Goal: Book appointment/travel/reservation

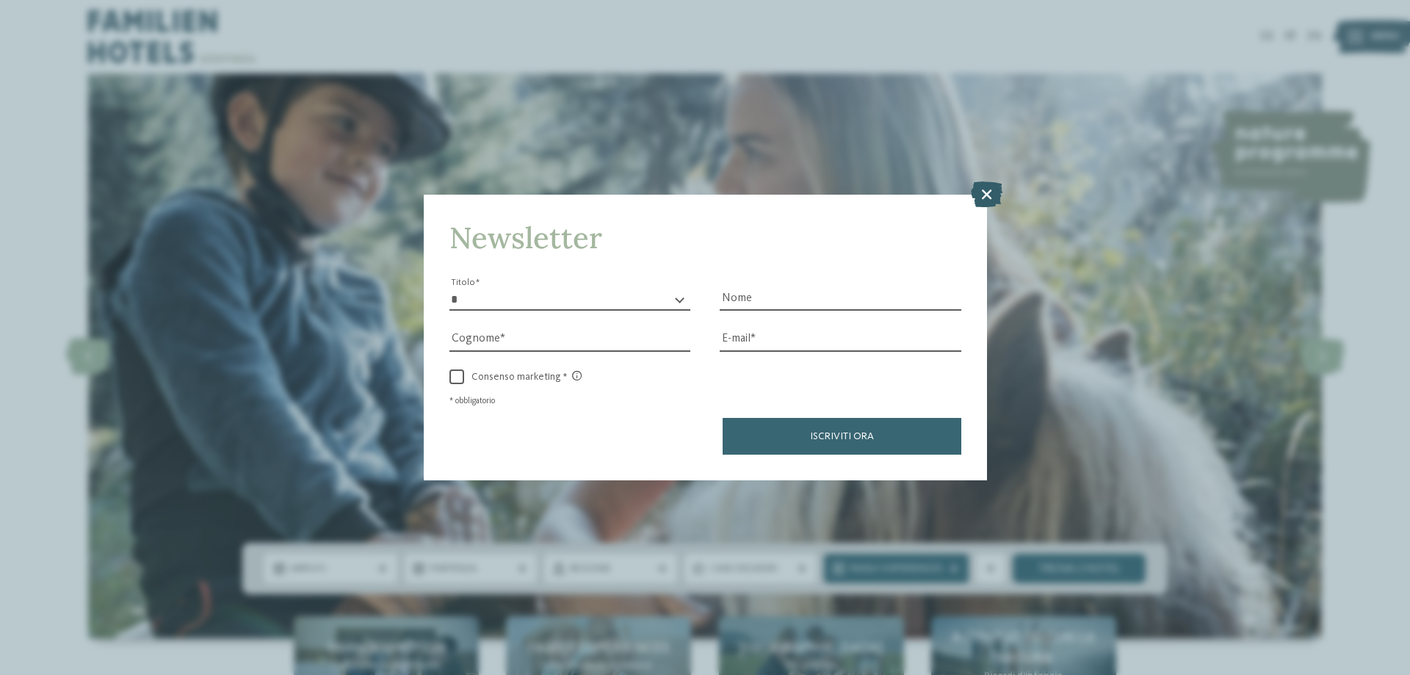
click at [986, 192] on icon at bounding box center [987, 194] width 32 height 26
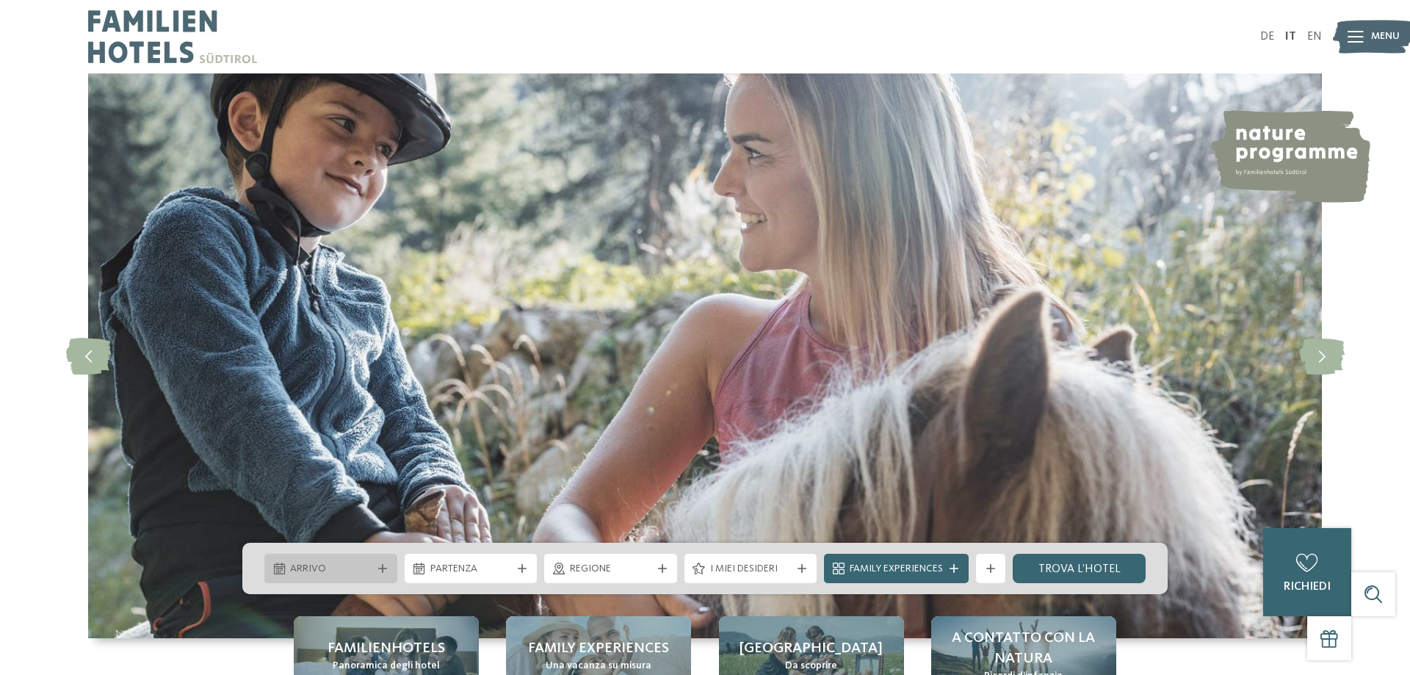
click at [341, 571] on span "Arrivo" at bounding box center [331, 569] width 82 height 15
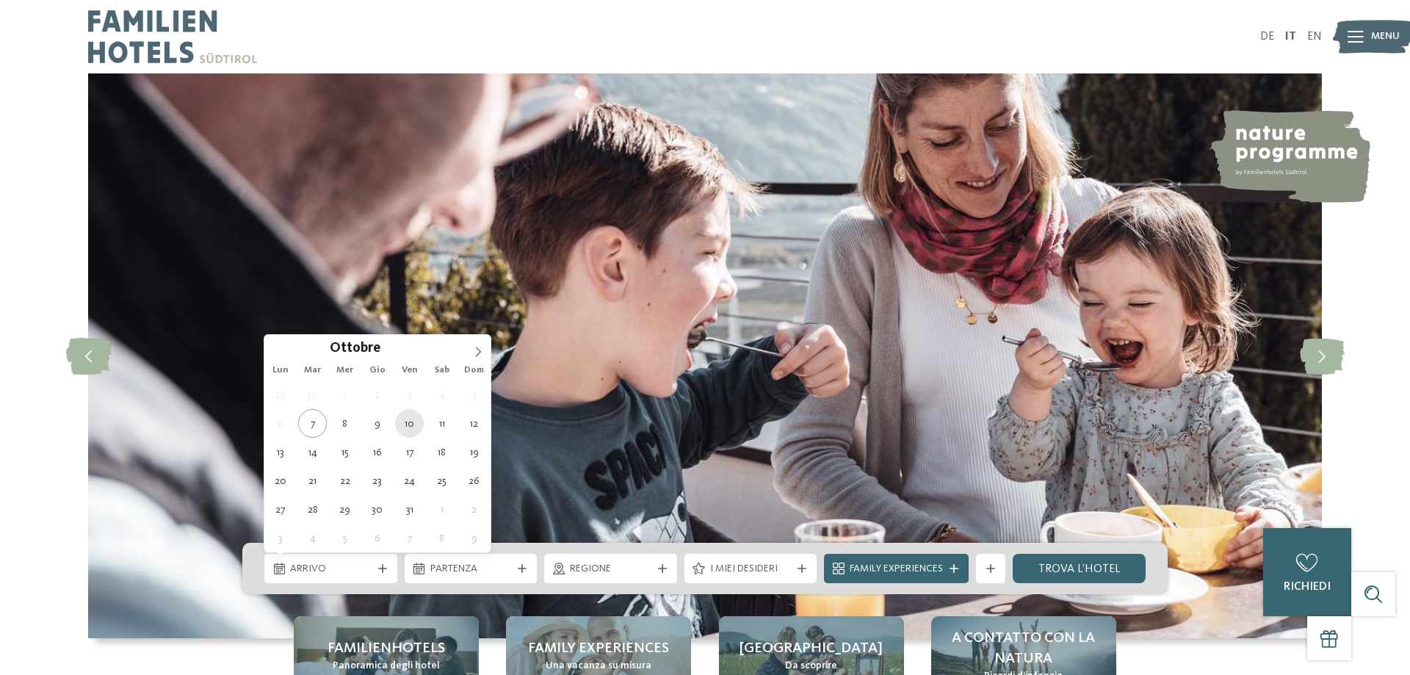
type div "[DATE]"
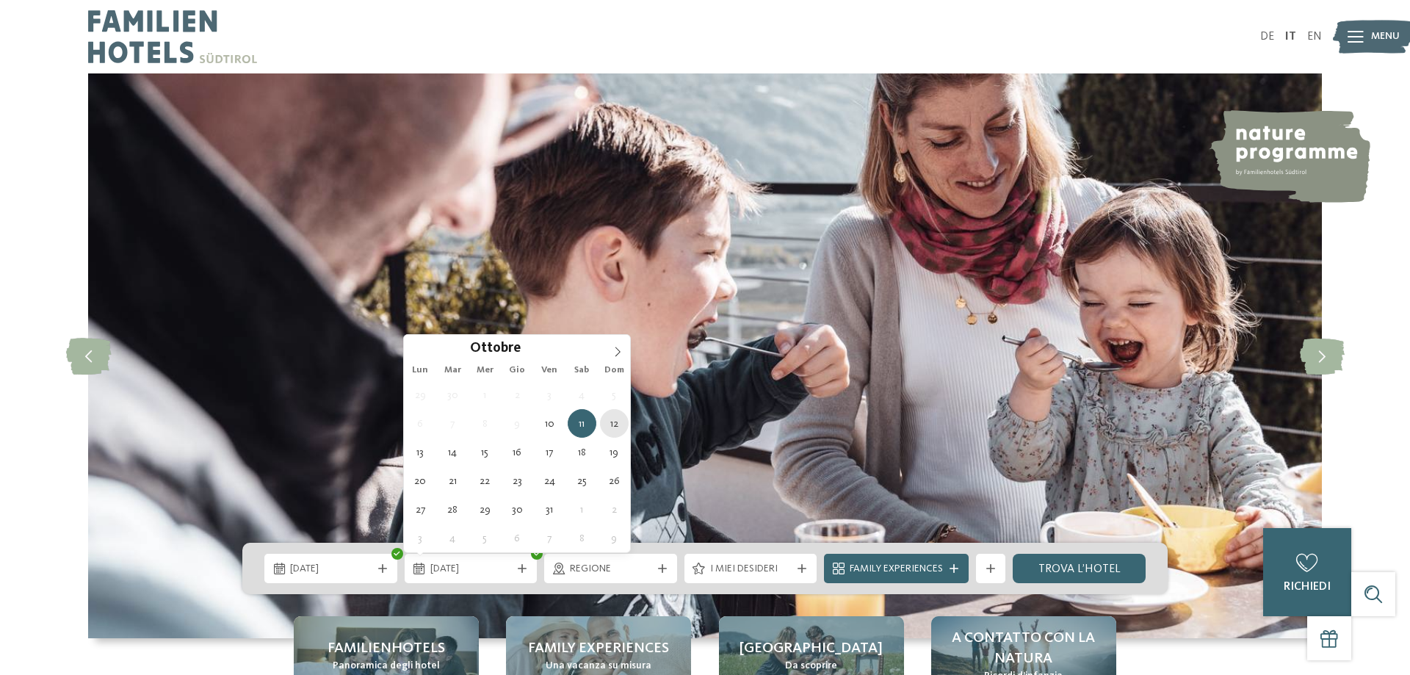
type div "[DATE]"
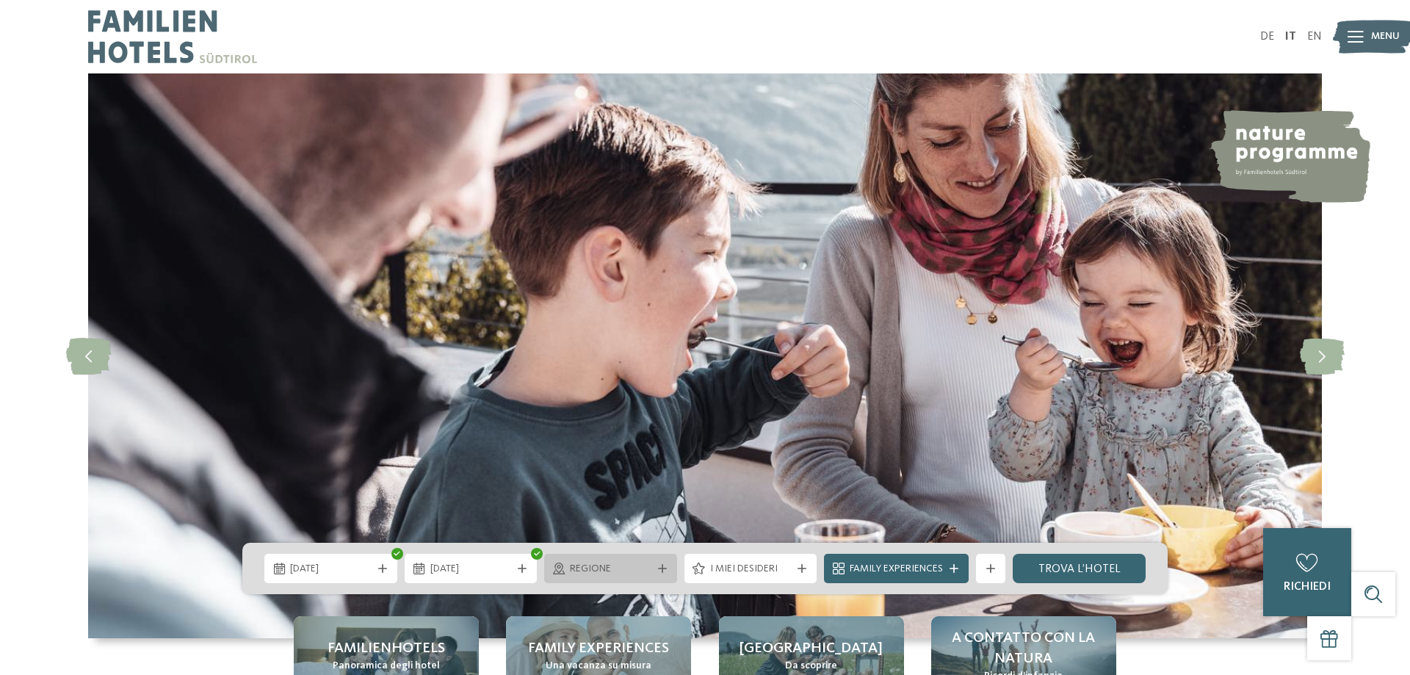
click at [661, 566] on icon at bounding box center [662, 568] width 9 height 9
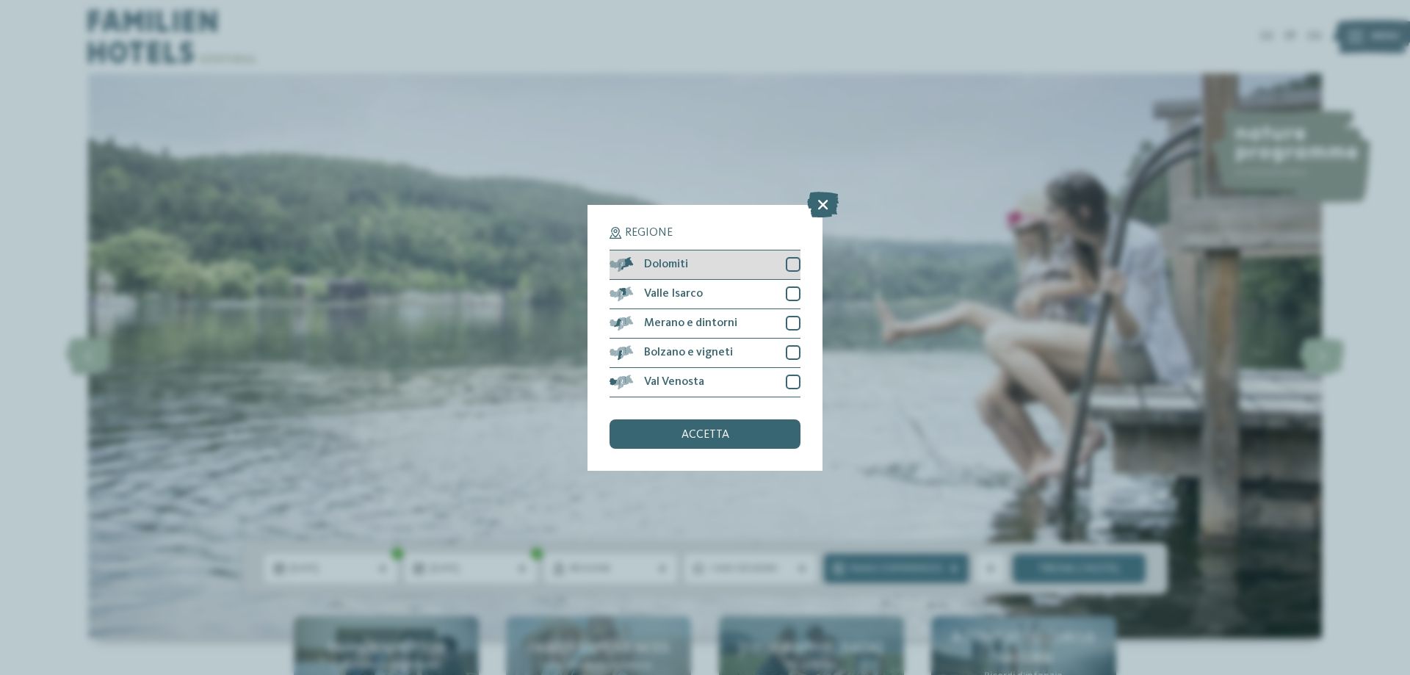
click at [789, 263] on div at bounding box center [793, 264] width 15 height 15
click at [737, 438] on div "accetta" at bounding box center [705, 433] width 191 height 29
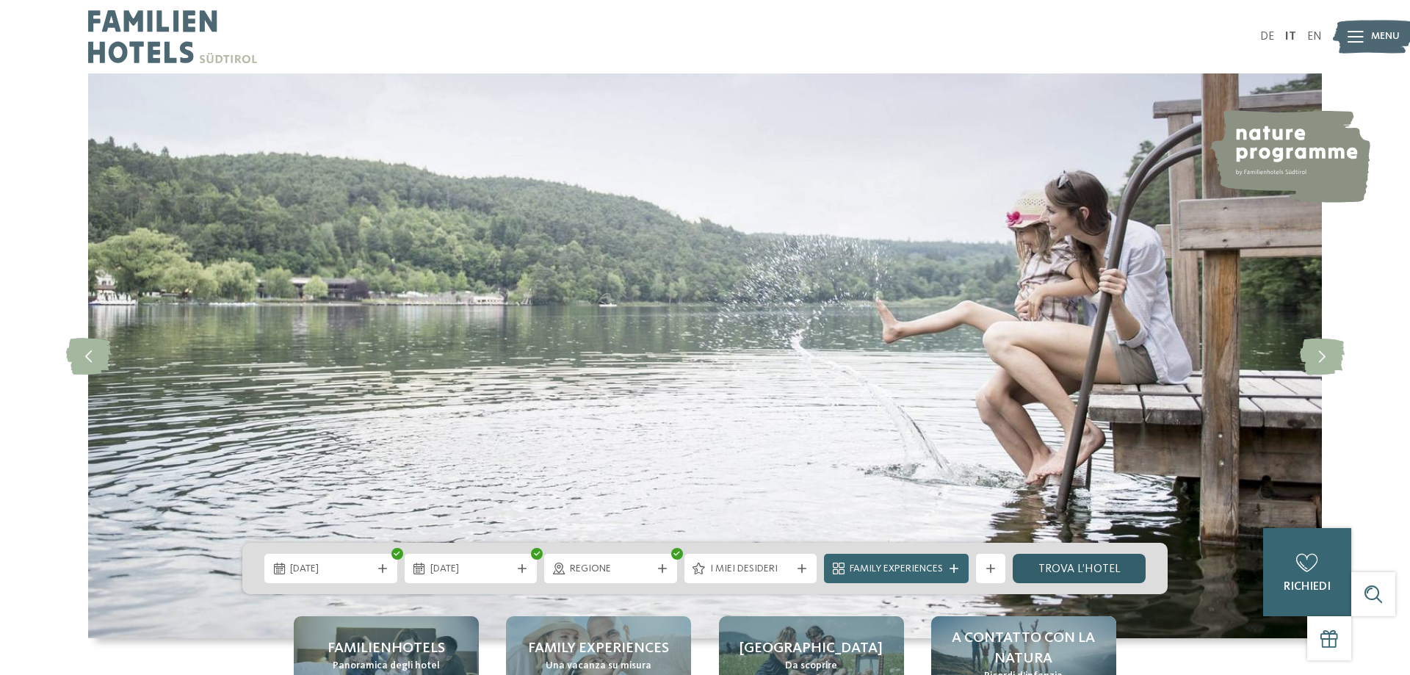
click at [1050, 565] on link "trova l’hotel" at bounding box center [1079, 568] width 133 height 29
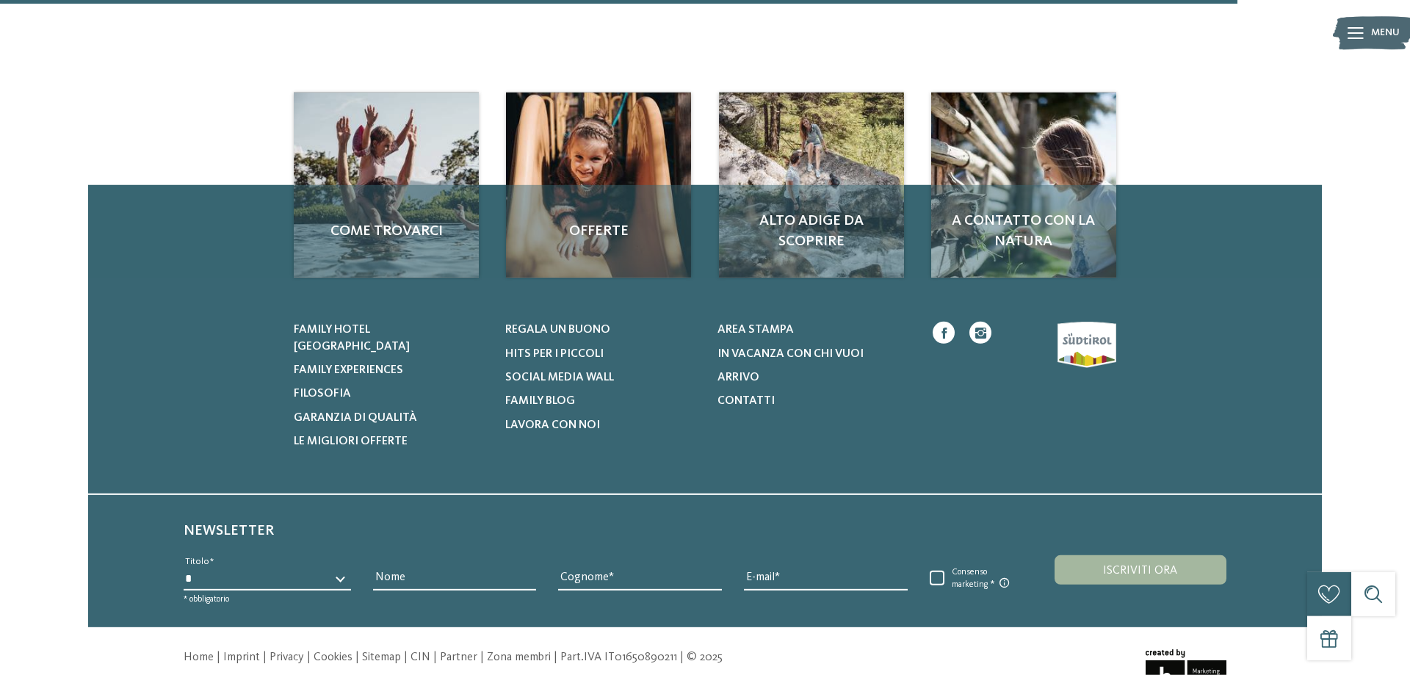
scroll to position [1723, 0]
